Goal: Task Accomplishment & Management: Use online tool/utility

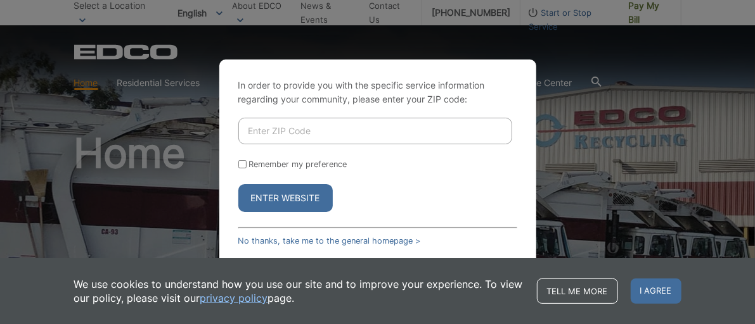
click at [419, 135] on input "Enter ZIP Code" at bounding box center [375, 131] width 274 height 27
type input "92069"
click at [243, 165] on input "Remember my preference" at bounding box center [242, 164] width 8 height 8
checkbox input "true"
click at [276, 201] on button "Enter Website" at bounding box center [285, 198] width 94 height 28
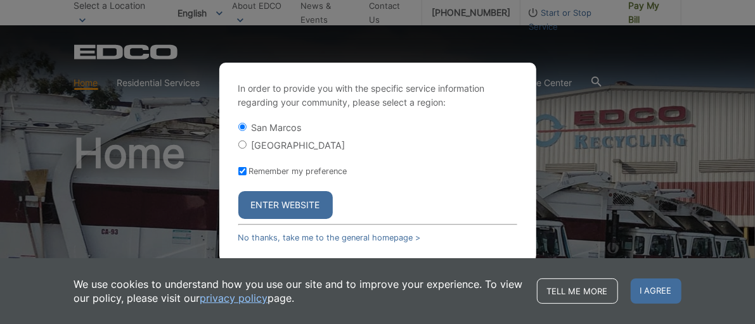
click at [300, 205] on button "Enter Website" at bounding box center [285, 205] width 94 height 28
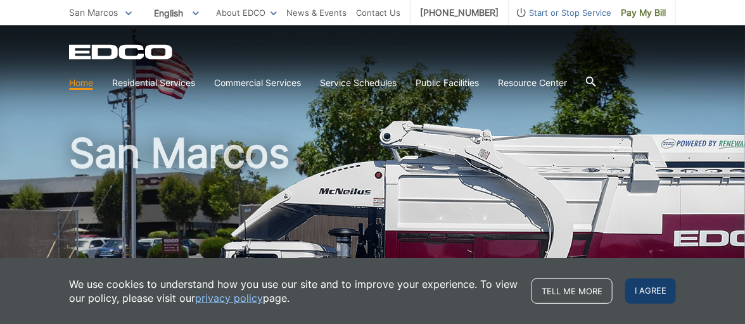
click at [651, 289] on span "I agree" at bounding box center [650, 291] width 51 height 25
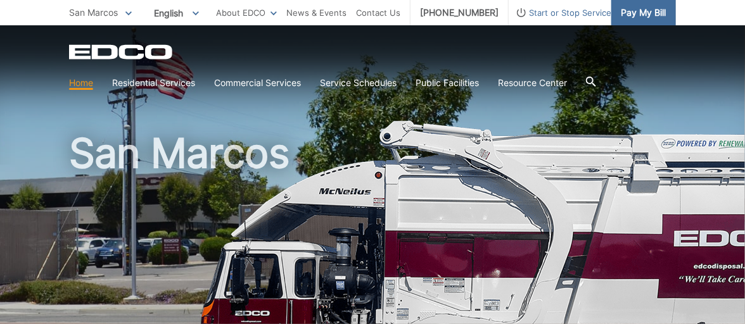
click at [640, 17] on span "Pay My Bill" at bounding box center [643, 13] width 45 height 14
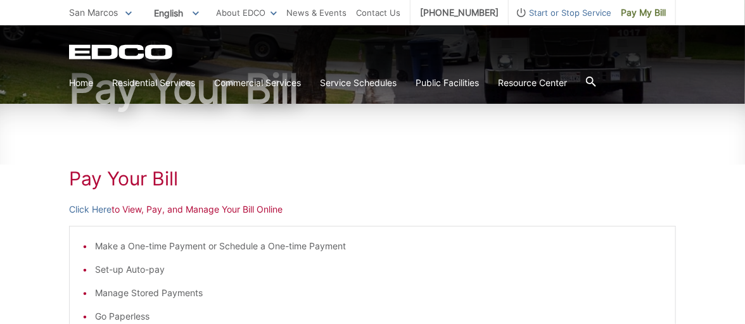
scroll to position [127, 0]
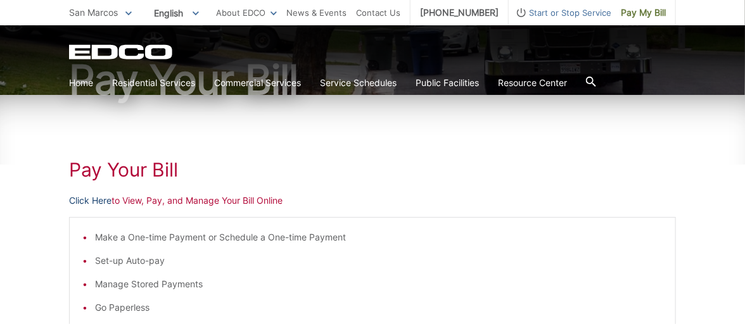
click at [92, 200] on link "Click Here" at bounding box center [90, 201] width 42 height 14
